Goal: Complete application form

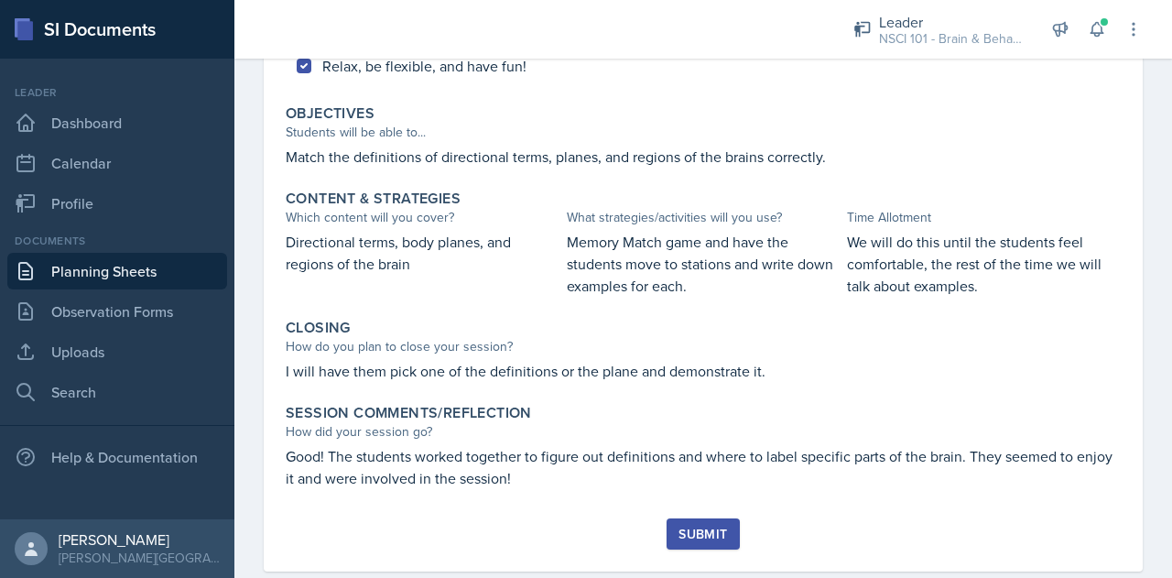
scroll to position [685, 0]
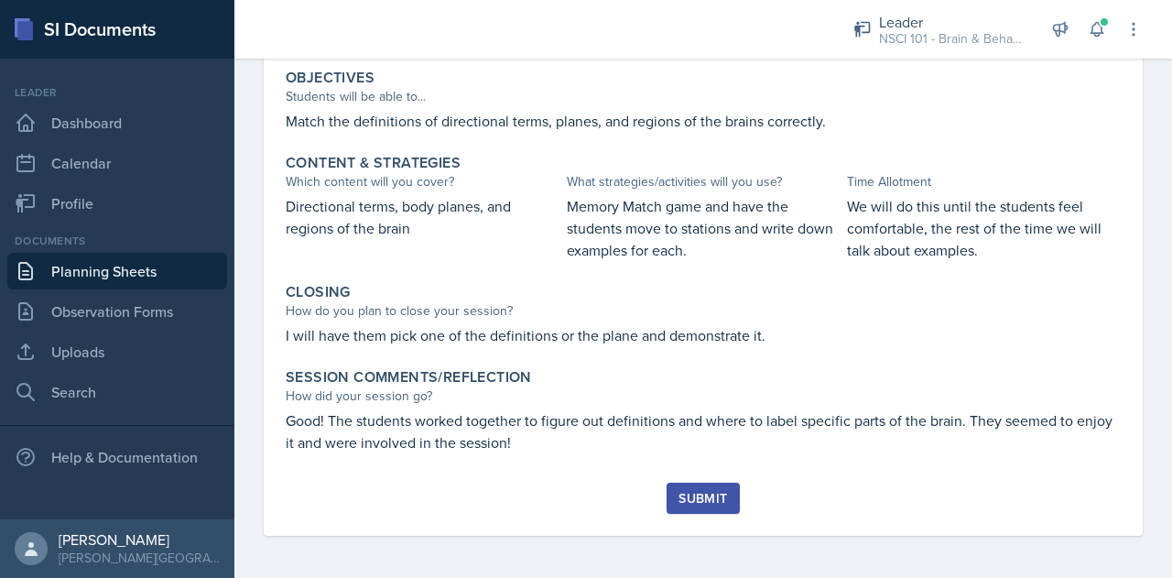
click at [687, 506] on button "Submit" at bounding box center [703, 498] width 72 height 31
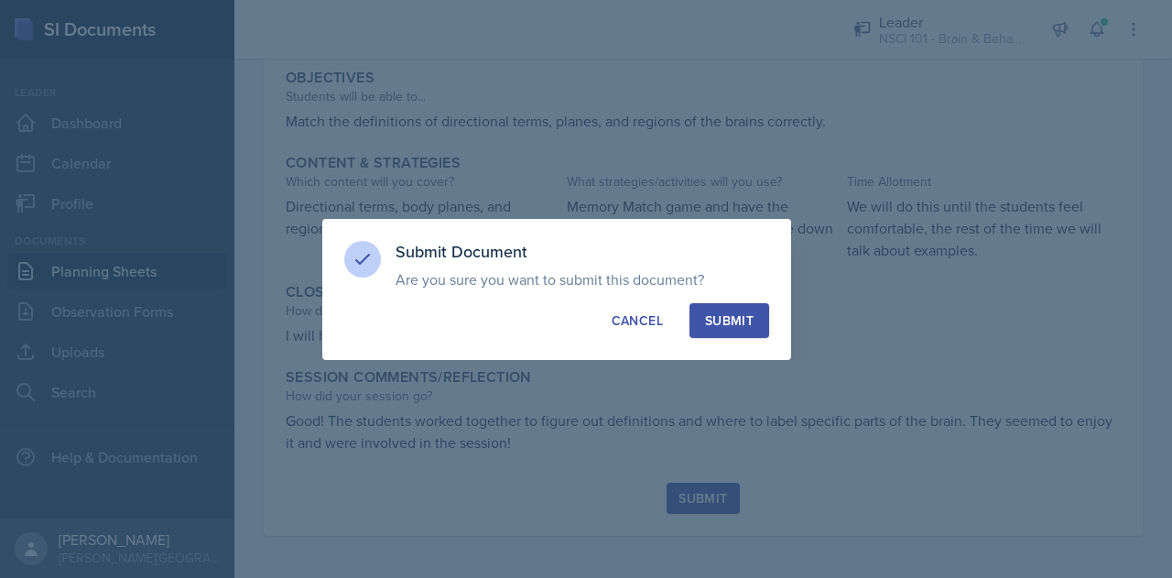
click at [744, 316] on div "Submit" at bounding box center [729, 320] width 49 height 18
radio input "true"
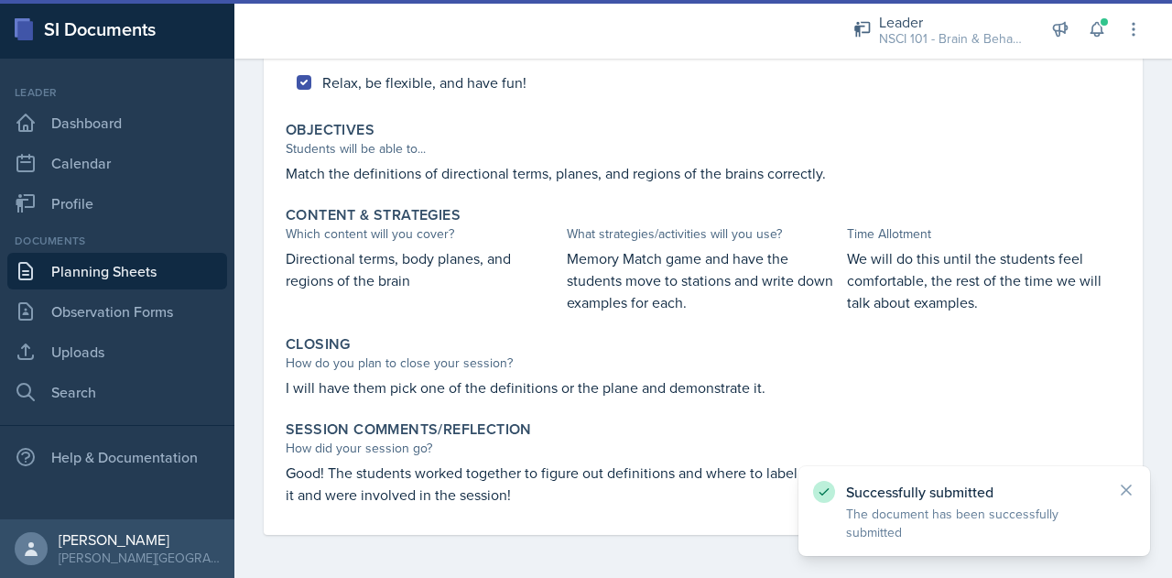
scroll to position [0, 0]
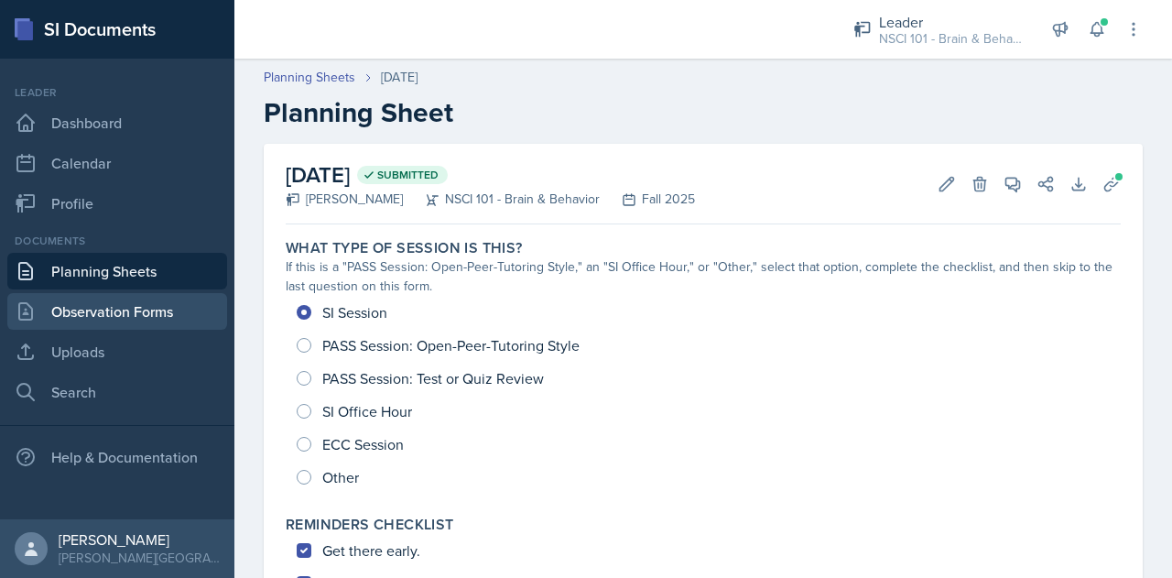
click at [99, 324] on link "Observation Forms" at bounding box center [117, 311] width 220 height 37
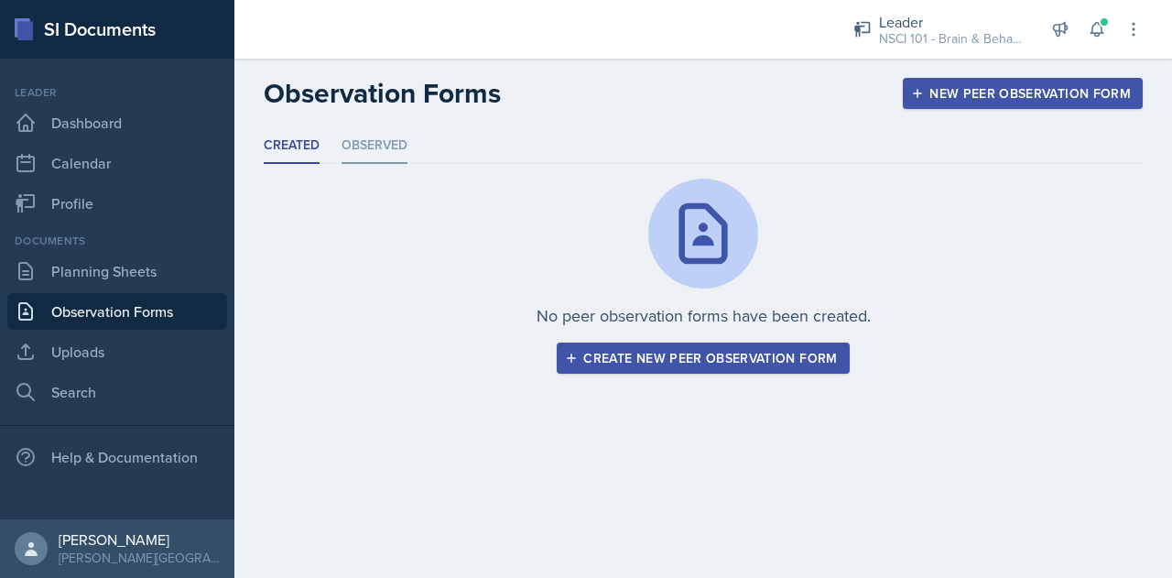
click at [395, 147] on li "Observed" at bounding box center [375, 146] width 66 height 36
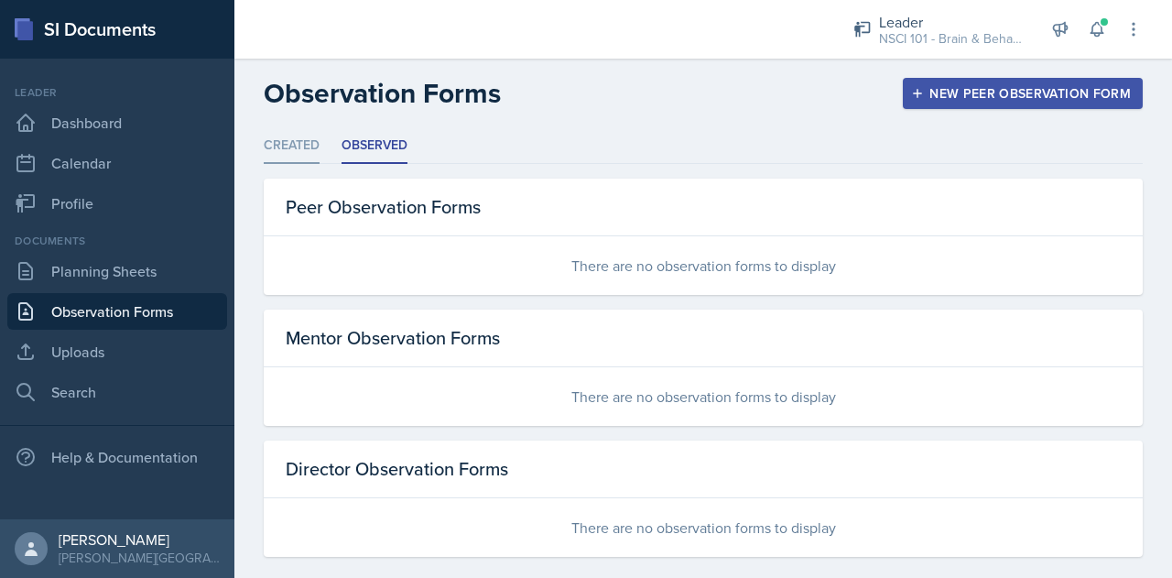
click at [304, 144] on li "Created" at bounding box center [292, 146] width 56 height 36
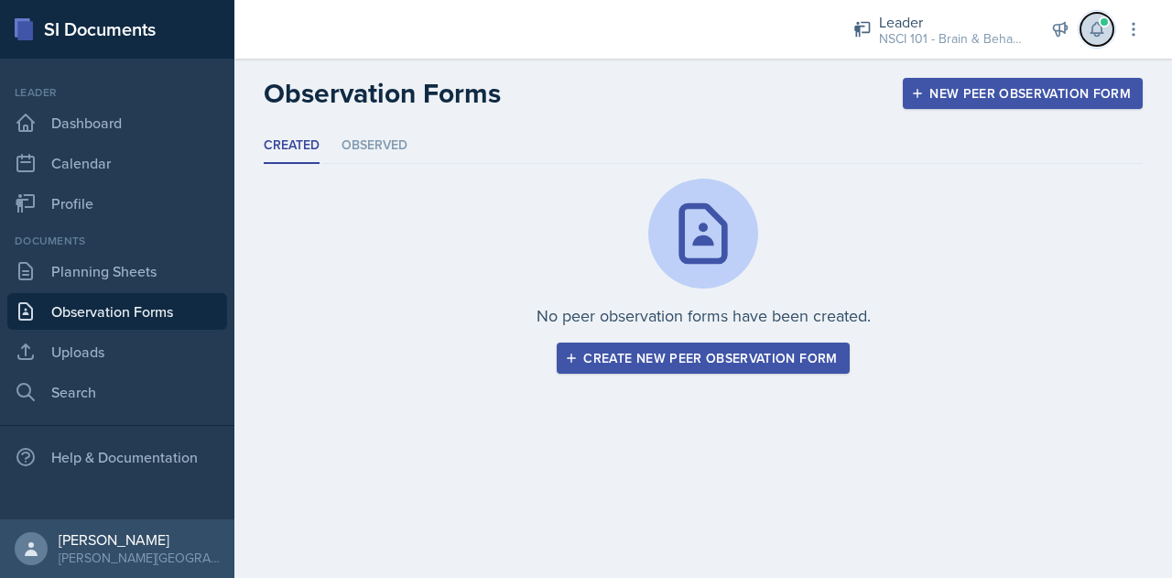
click at [1092, 27] on icon at bounding box center [1097, 30] width 12 height 14
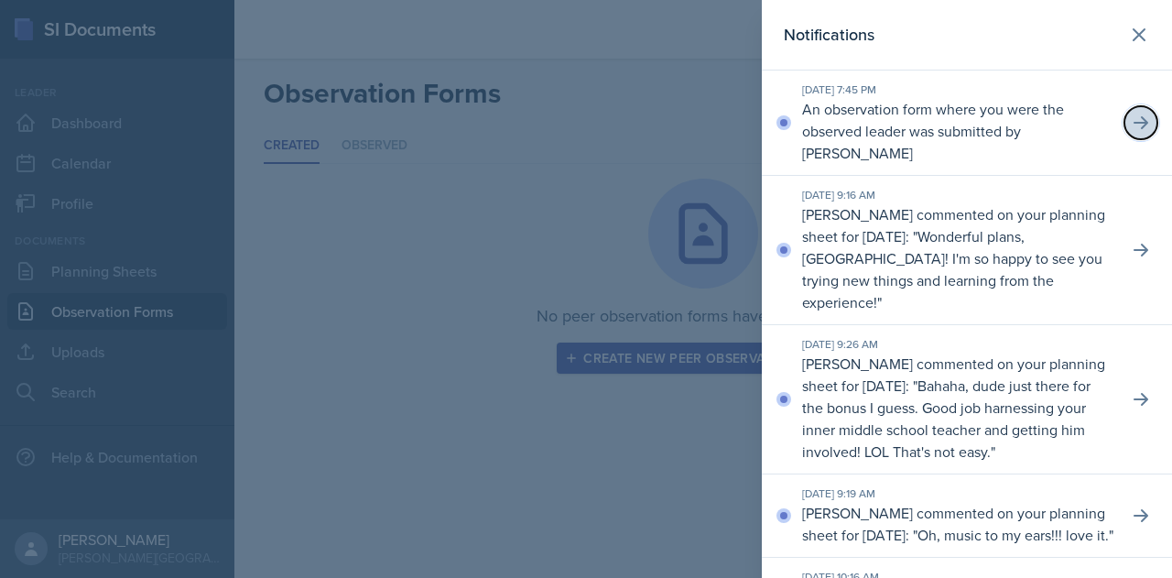
click at [1134, 118] on icon at bounding box center [1141, 122] width 15 height 13
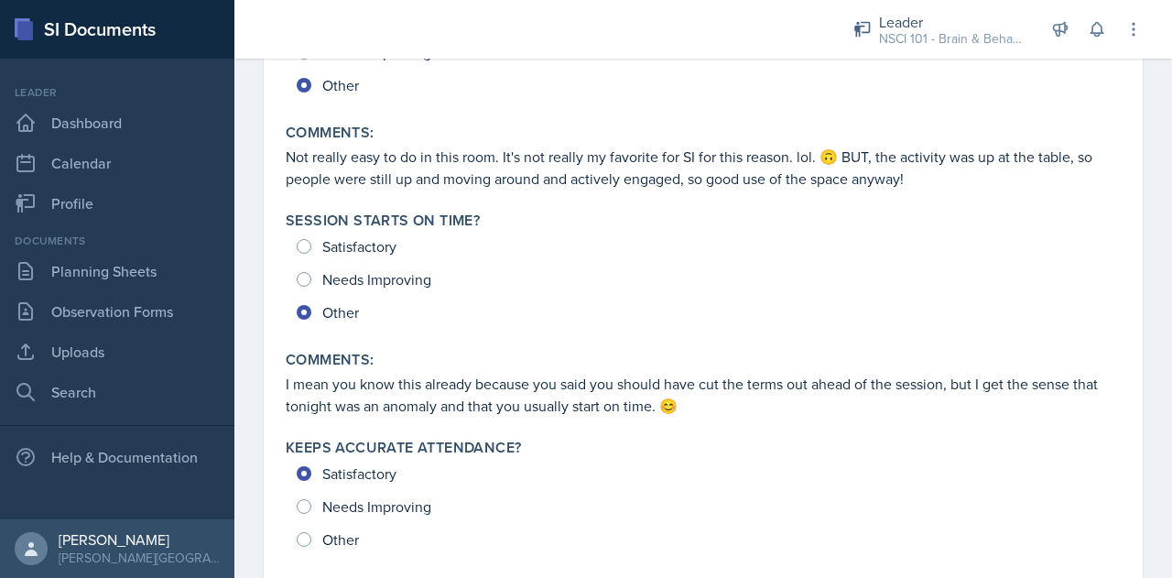
scroll to position [587, 0]
